Goal: Task Accomplishment & Management: Use online tool/utility

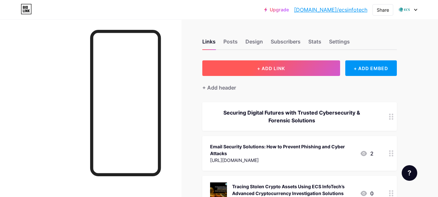
click at [274, 66] on span "+ ADD LINK" at bounding box center [271, 68] width 28 height 6
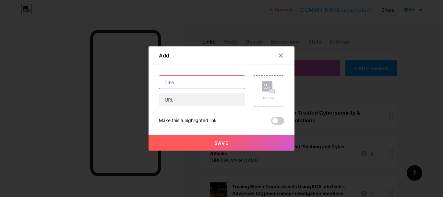
click at [192, 87] on input "text" at bounding box center [202, 81] width 86 height 13
click at [191, 84] on input "text" at bounding box center [202, 81] width 86 height 13
paste input "Cyber Security Solutions: How to Protect Your Business & Enterprise Networks in…"
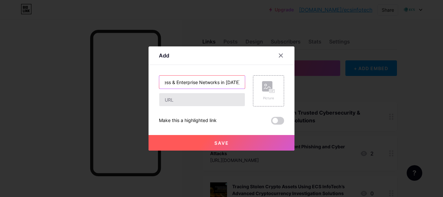
type input "Cyber Security Solutions: How to Protect Your Business & Enterprise Networks in…"
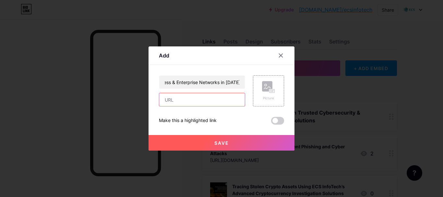
click at [179, 105] on input "text" at bounding box center [202, 99] width 86 height 13
click at [172, 99] on input "text" at bounding box center [202, 99] width 86 height 13
paste input "[URL][DOMAIN_NAME]"
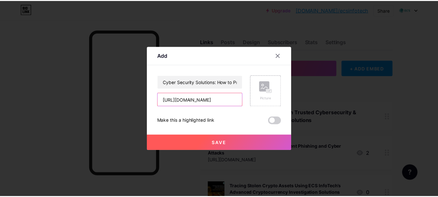
scroll to position [0, 146]
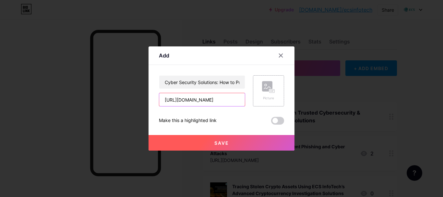
type input "[URL][DOMAIN_NAME]"
click at [265, 93] on div "Picture" at bounding box center [268, 90] width 13 height 19
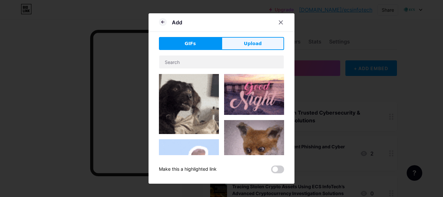
click at [260, 41] on span "Upload" at bounding box center [253, 43] width 18 height 7
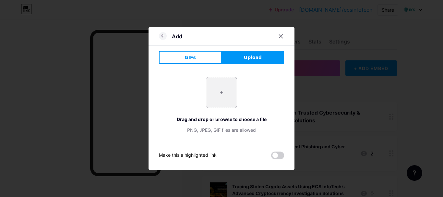
click at [222, 89] on input "file" at bounding box center [221, 92] width 30 height 30
type input "C:\fakepath\Cyber-Security-Solutions-How-to-Protect-Your-Business-Enterprise-Ne…"
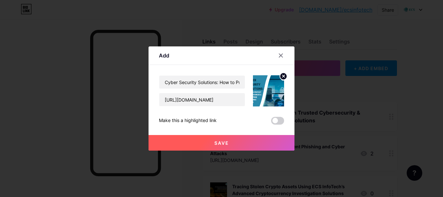
click at [220, 143] on span "Save" at bounding box center [221, 143] width 15 height 6
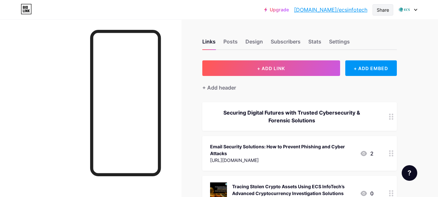
click at [385, 12] on div "Share" at bounding box center [383, 9] width 12 height 7
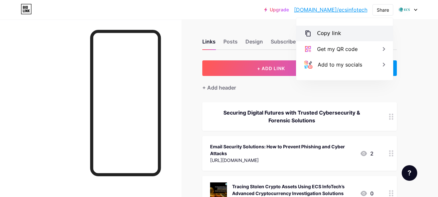
click at [332, 33] on div "Copy link" at bounding box center [329, 33] width 24 height 8
